Goal: Task Accomplishment & Management: Manage account settings

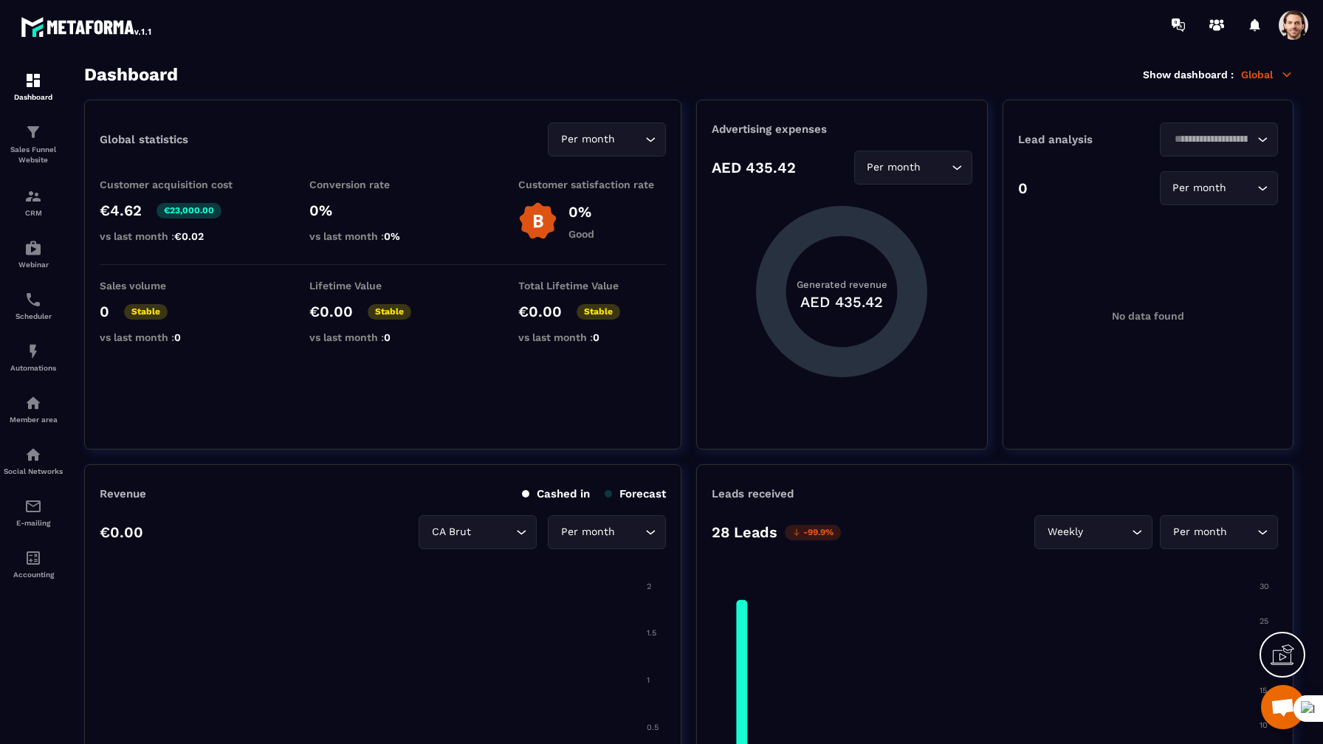
click at [1298, 27] on span at bounding box center [1294, 25] width 30 height 30
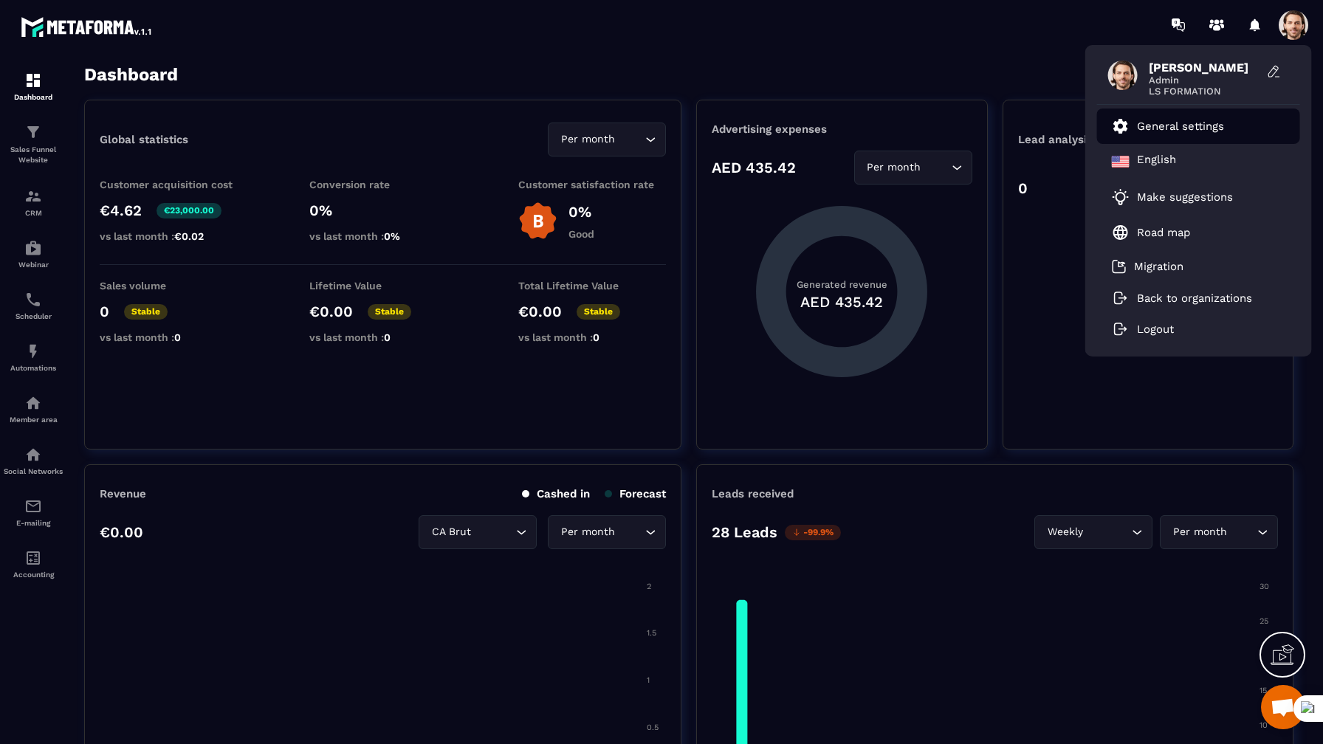
click at [1213, 124] on p "General settings" at bounding box center [1180, 126] width 87 height 13
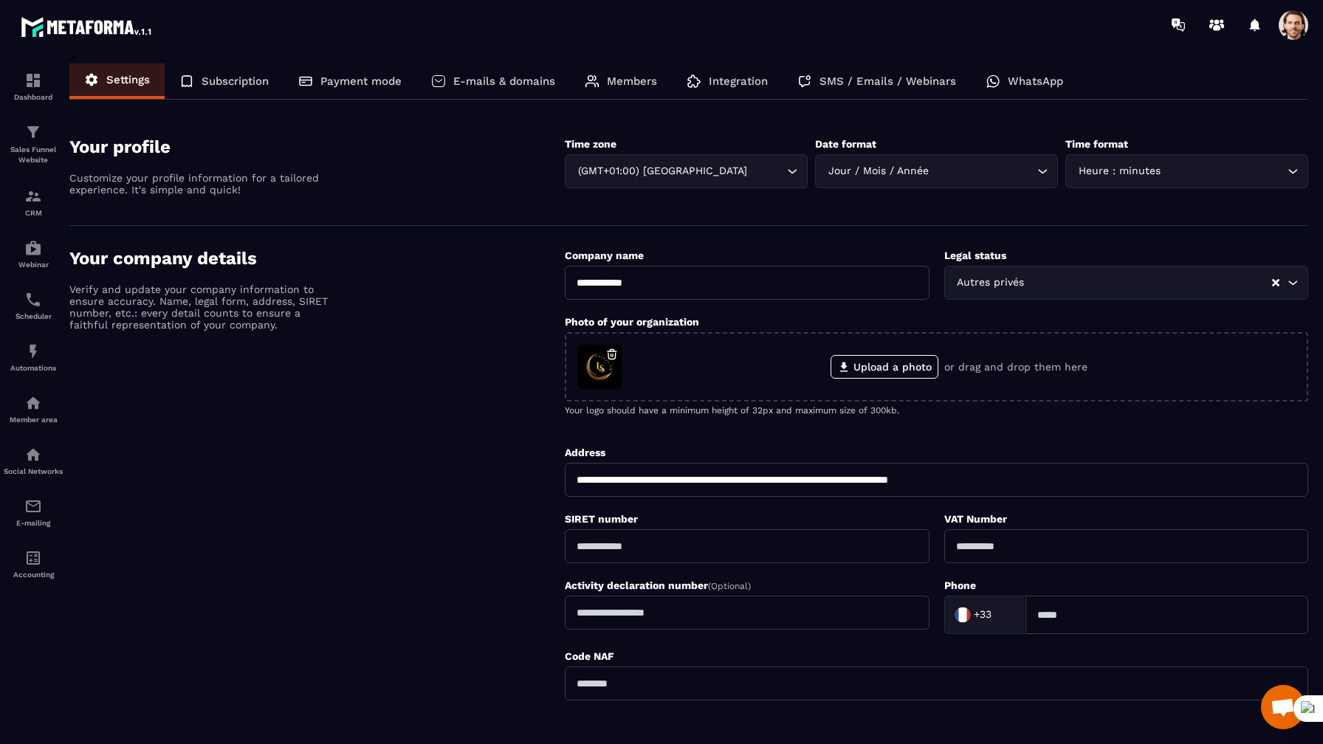
click at [657, 80] on p "Members" at bounding box center [632, 81] width 50 height 13
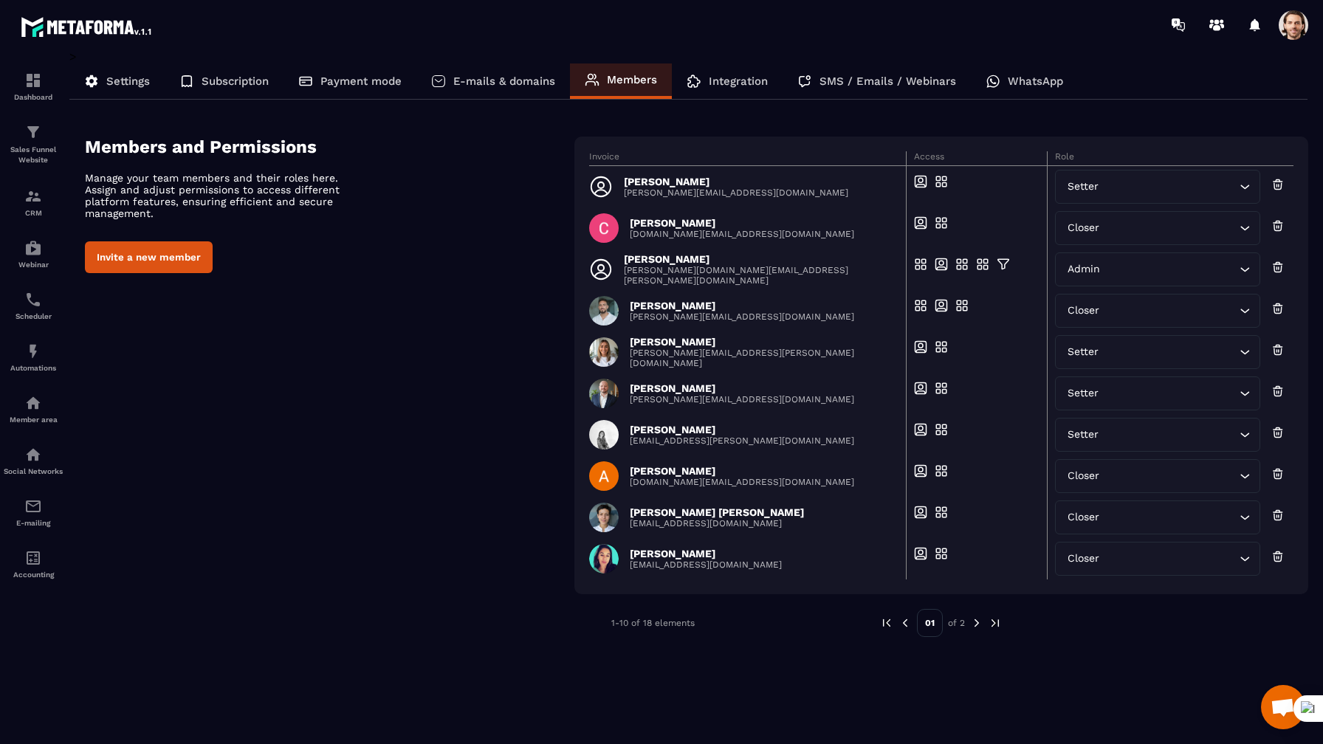
click at [978, 621] on img at bounding box center [976, 623] width 13 height 13
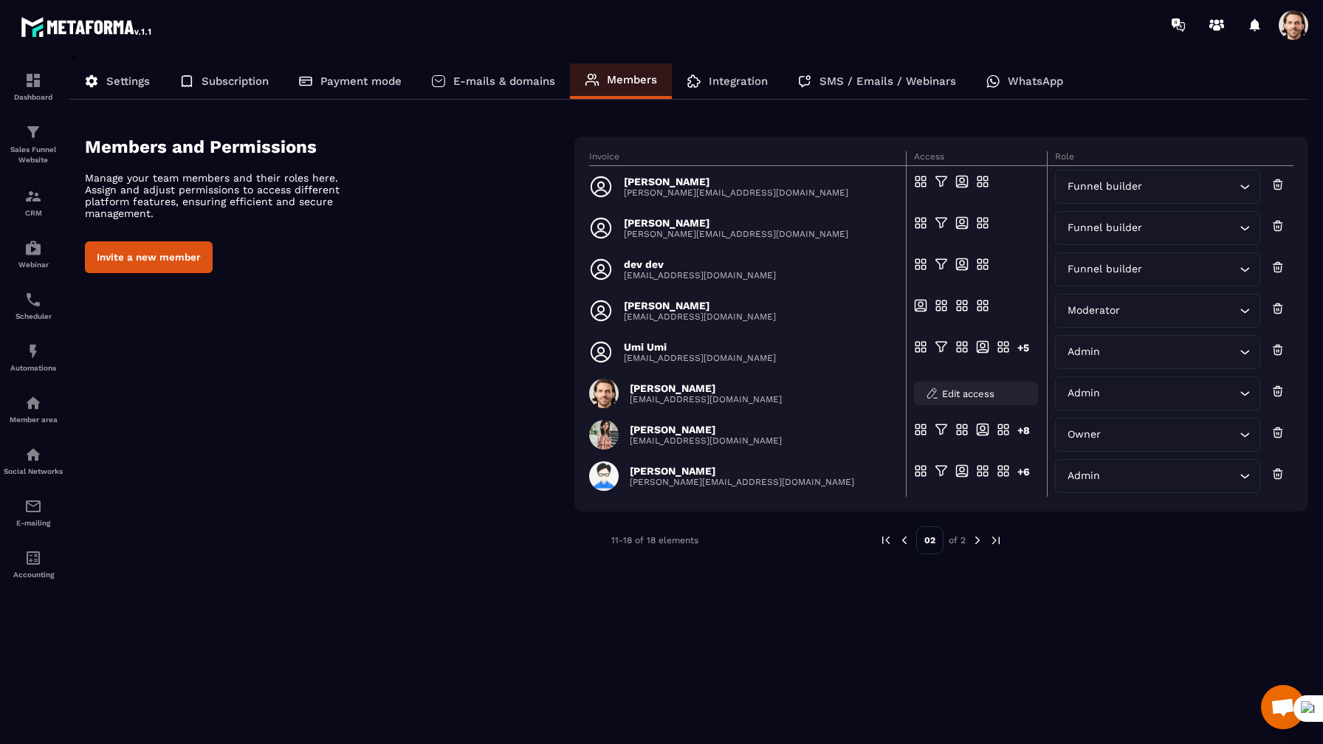
click at [978, 394] on span "Edit access" at bounding box center [968, 393] width 52 height 11
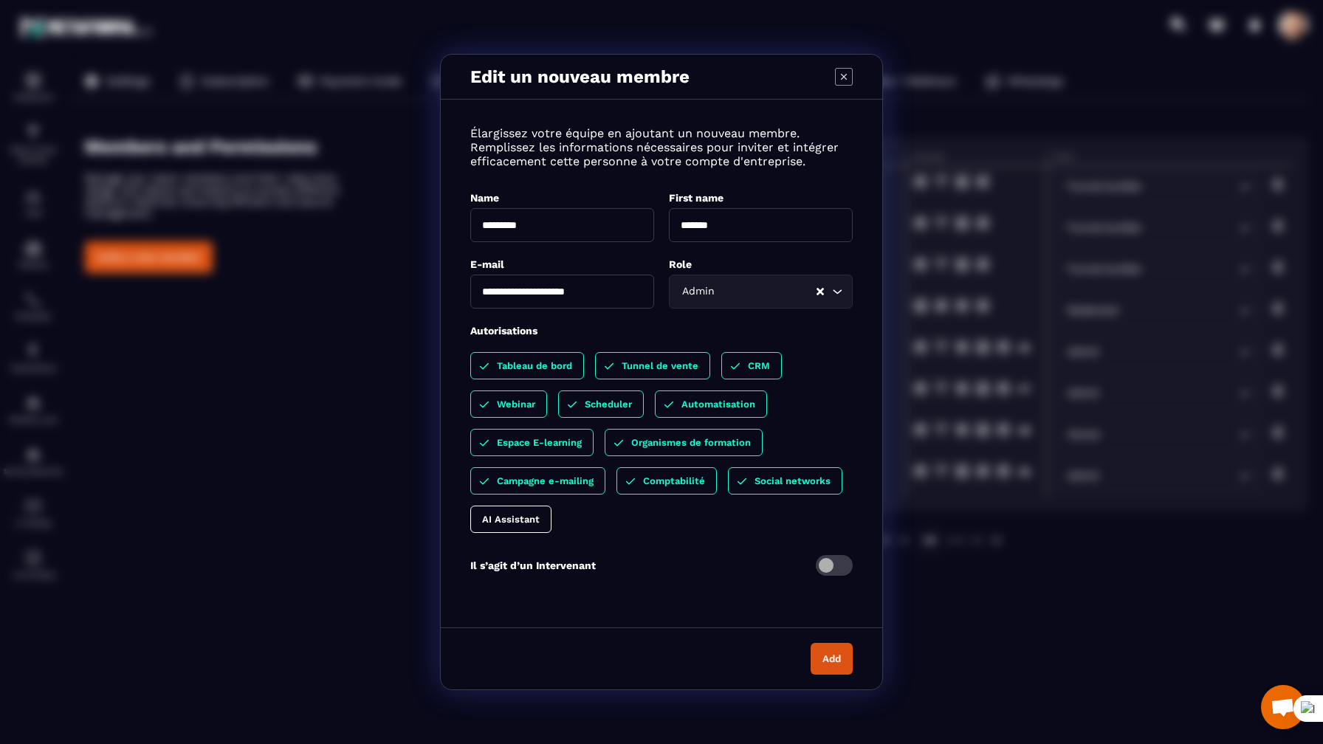
click at [512, 521] on p "AI Assistant" at bounding box center [511, 519] width 58 height 11
click at [824, 659] on button "Add" at bounding box center [832, 659] width 42 height 32
